Goal: Find specific page/section: Find specific page/section

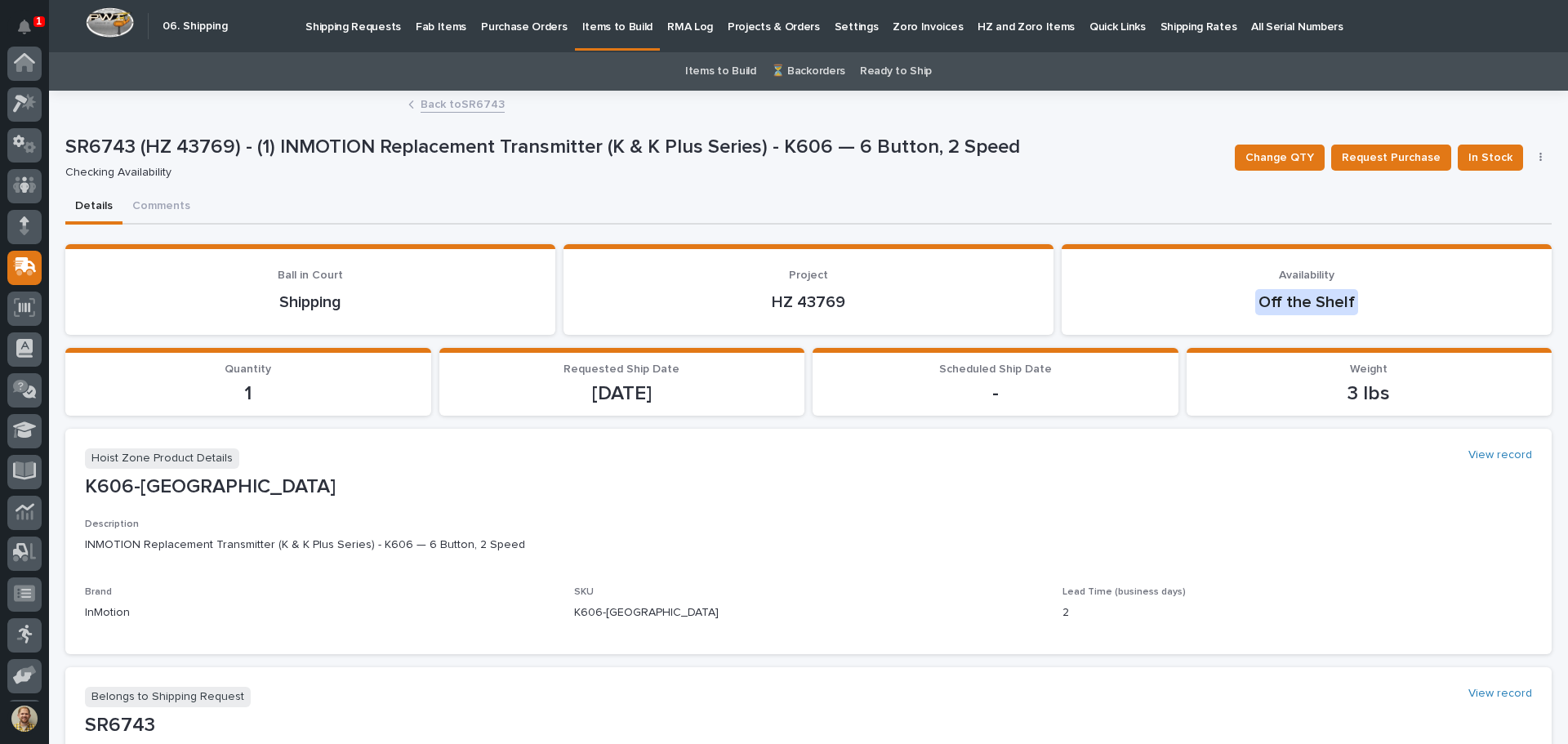
scroll to position [121, 0]
click at [20, 64] on icon at bounding box center [25, 64] width 24 height 18
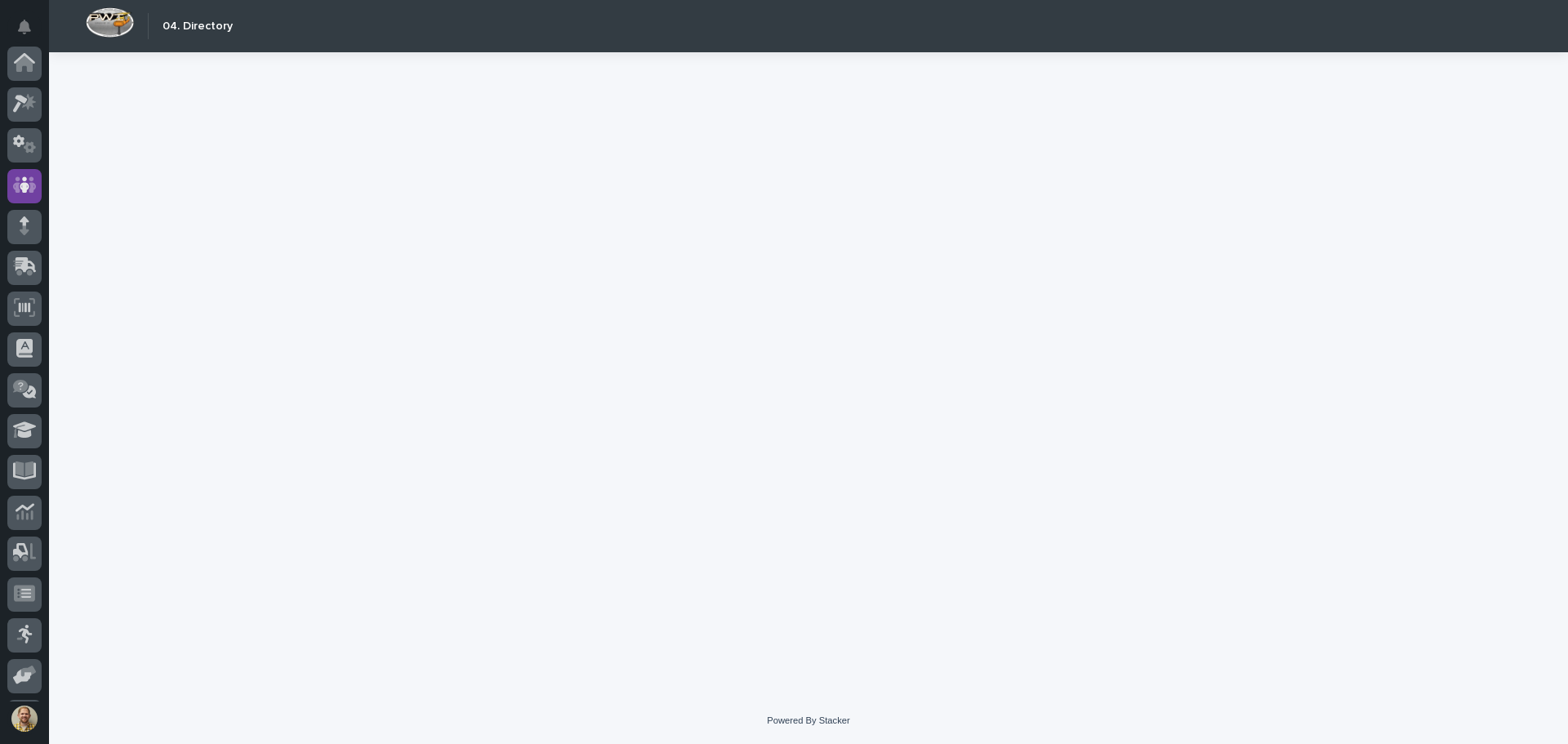
scroll to position [121, 0]
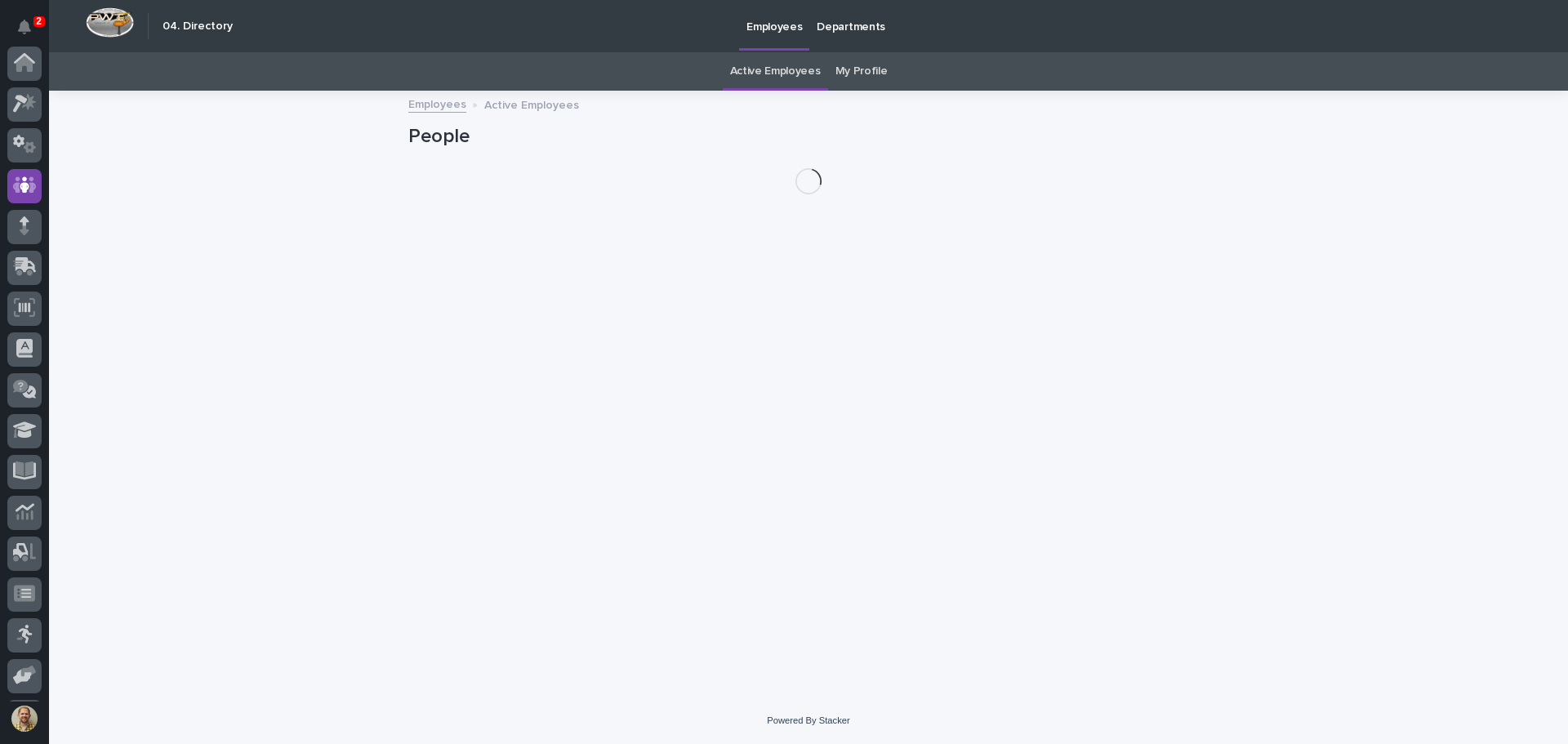
scroll to position [121, 0]
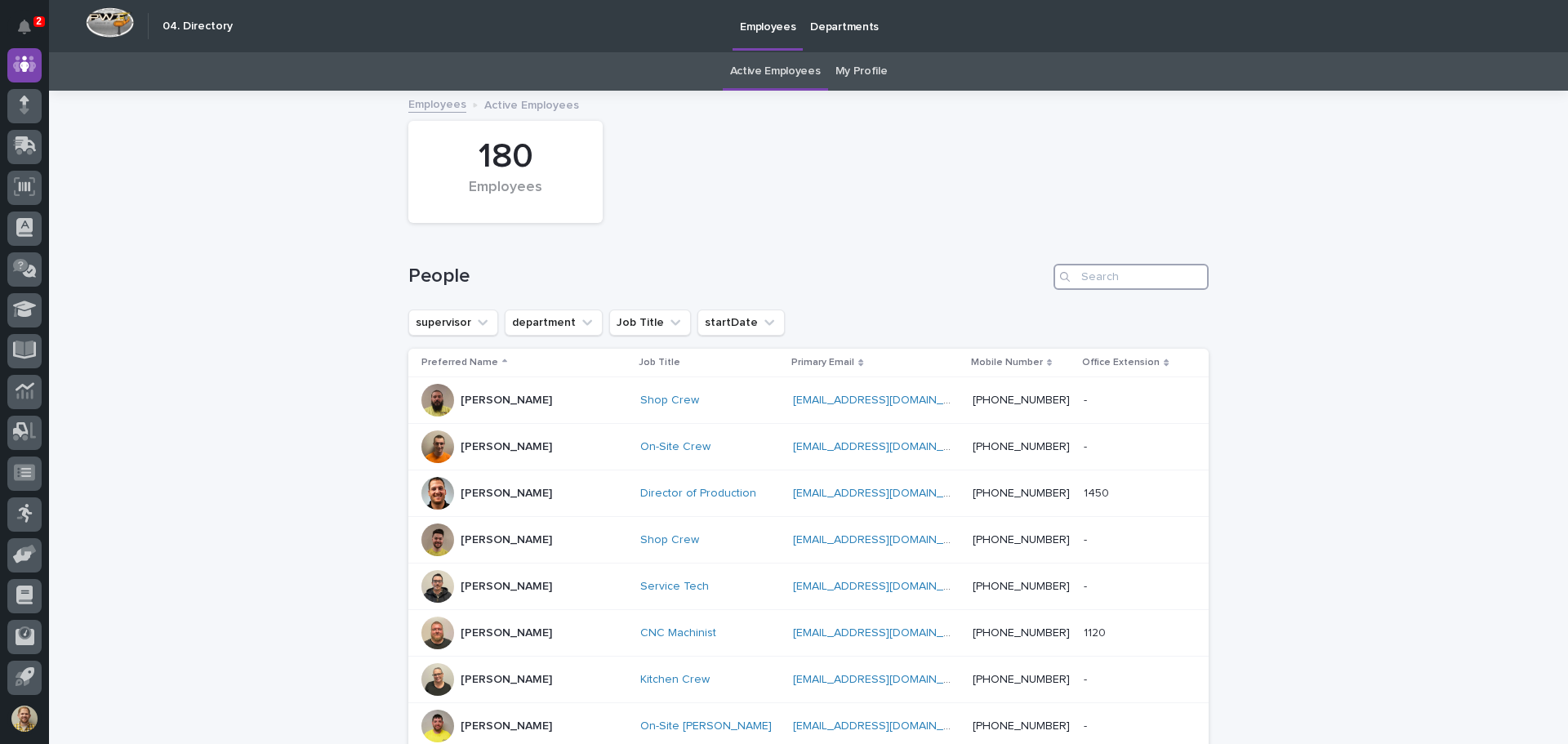
click at [1125, 272] on input "Search" at bounding box center [1131, 276] width 155 height 26
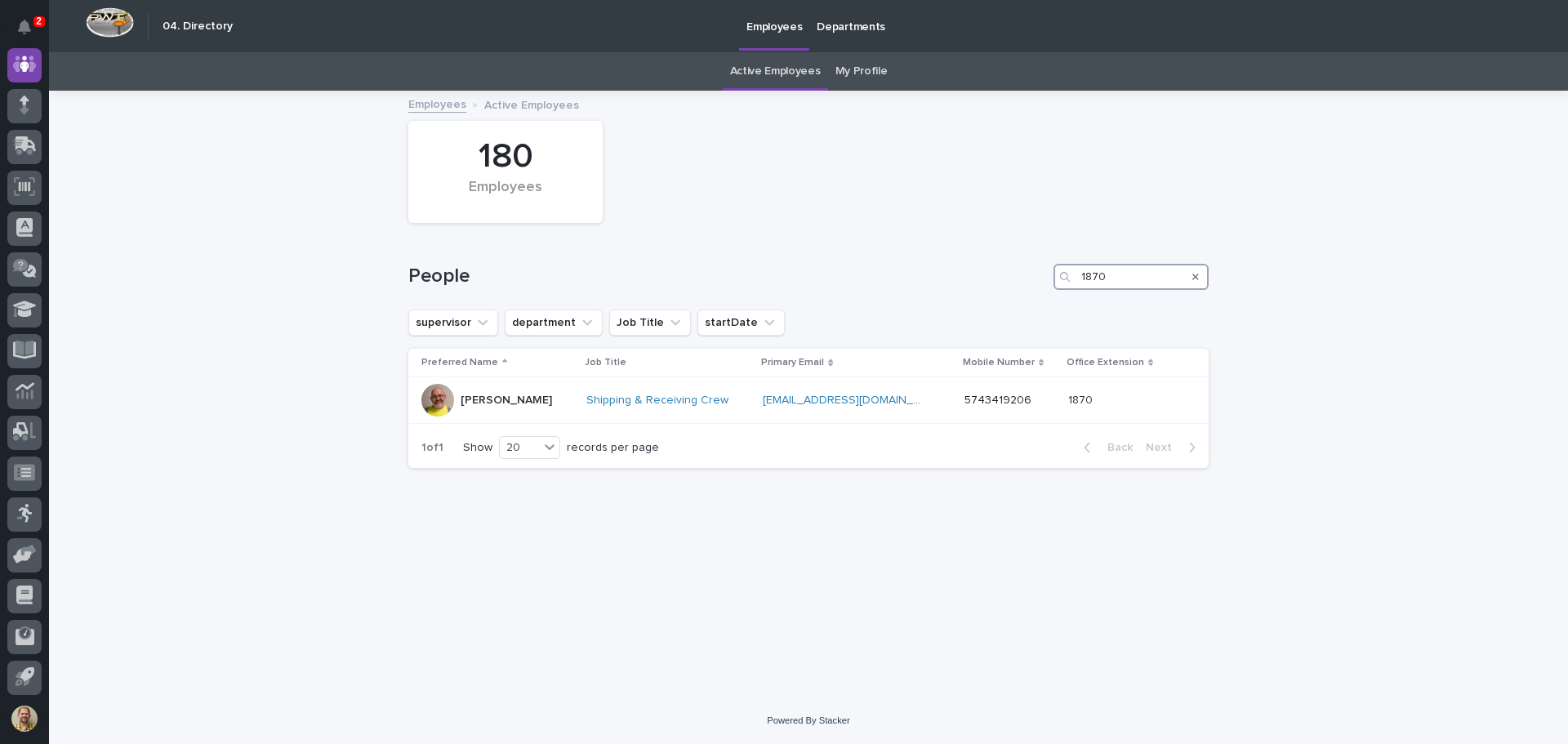
type input "1870"
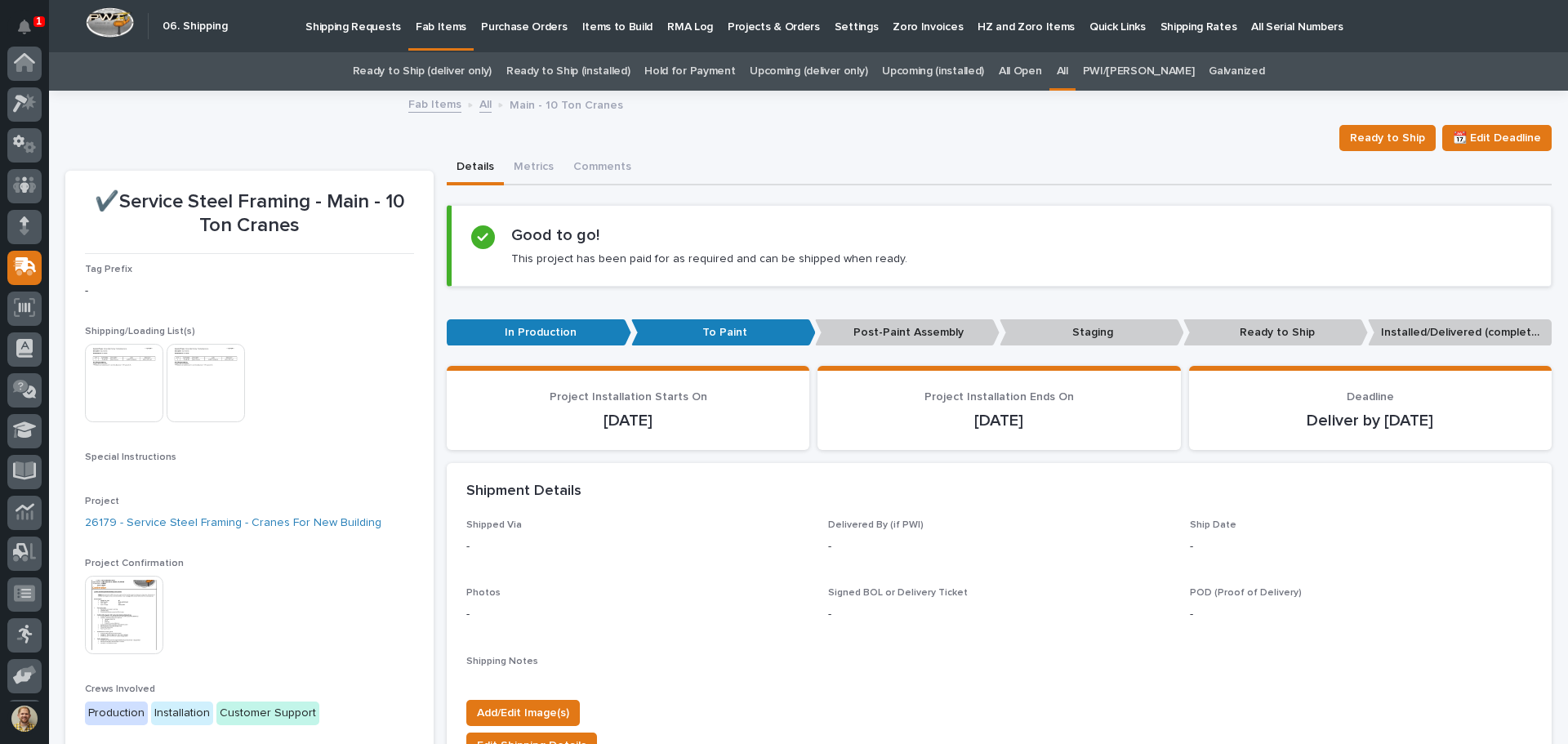
scroll to position [121, 0]
click at [750, 625] on div "Photos -" at bounding box center [637, 611] width 342 height 48
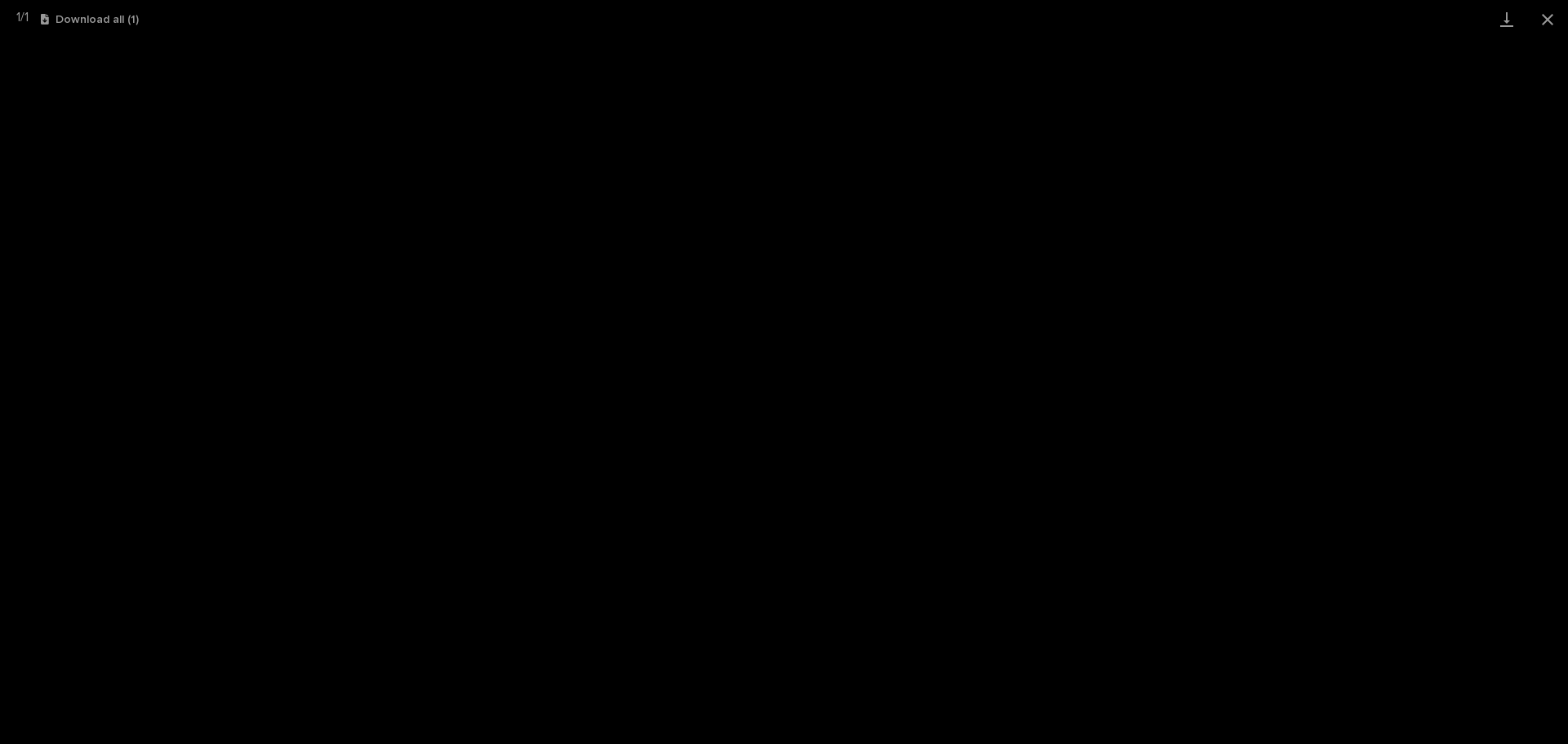
scroll to position [41, 0]
